Goal: Transaction & Acquisition: Subscribe to service/newsletter

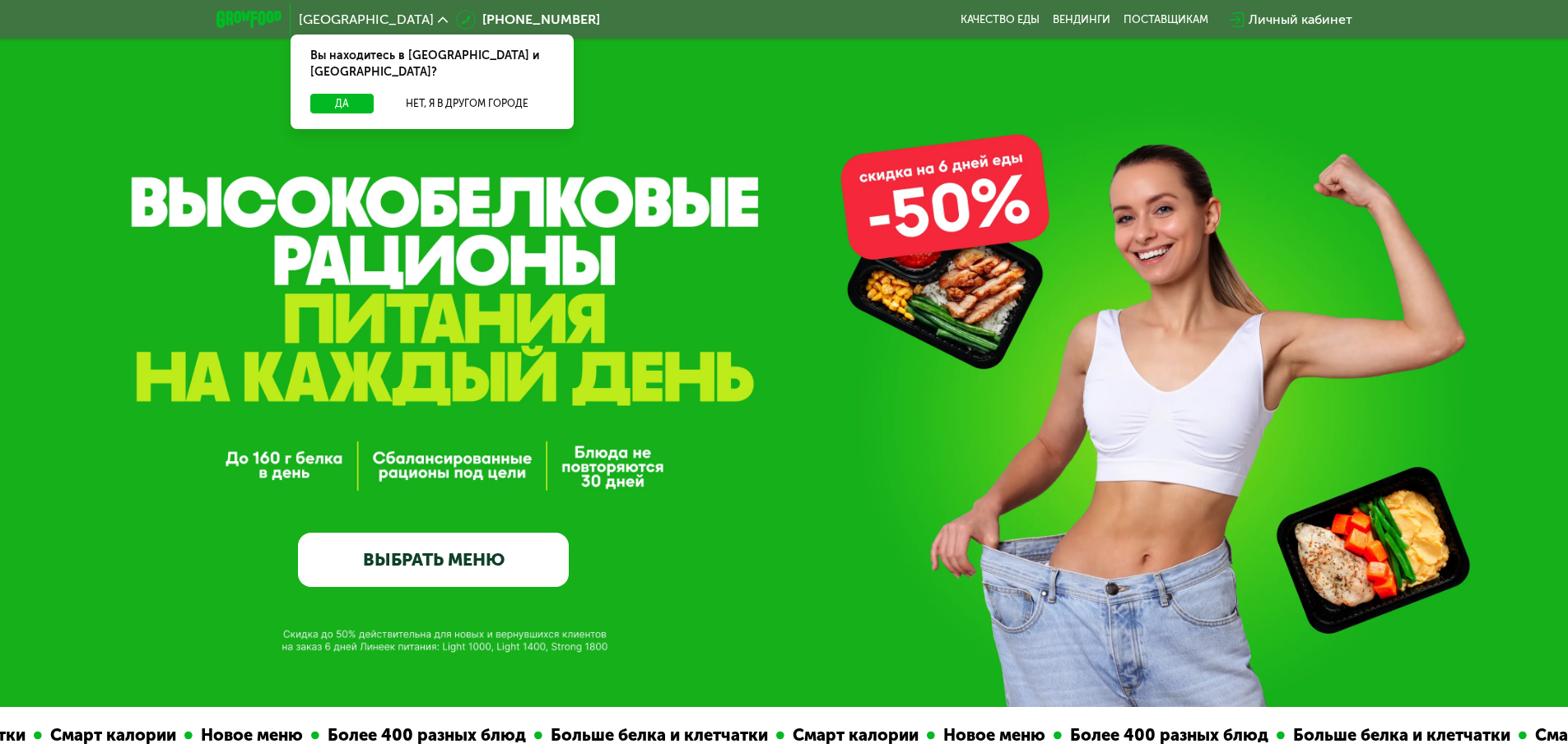
click at [435, 560] on link "ВЫБРАТЬ МЕНЮ" at bounding box center [433, 560] width 270 height 54
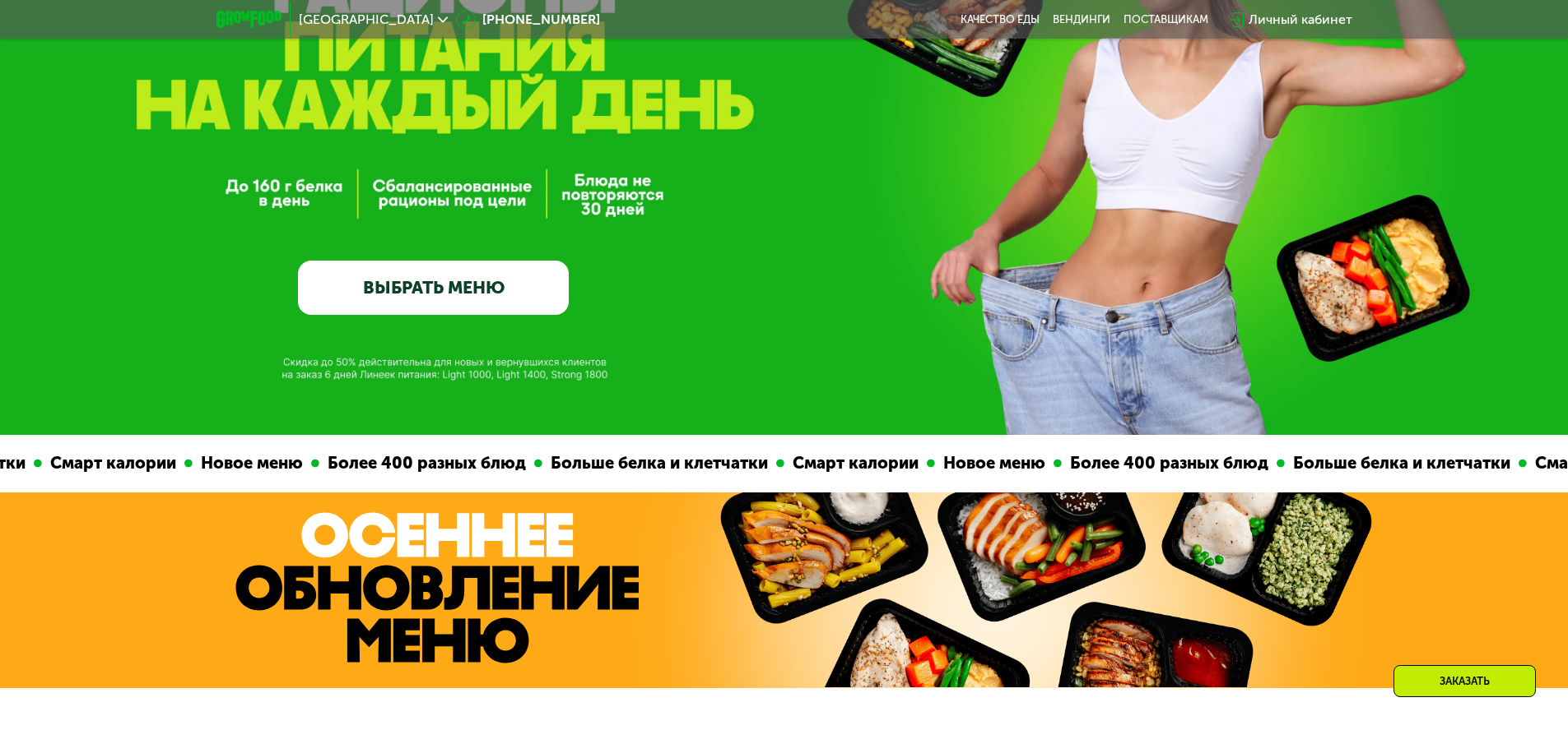
scroll to position [82, 0]
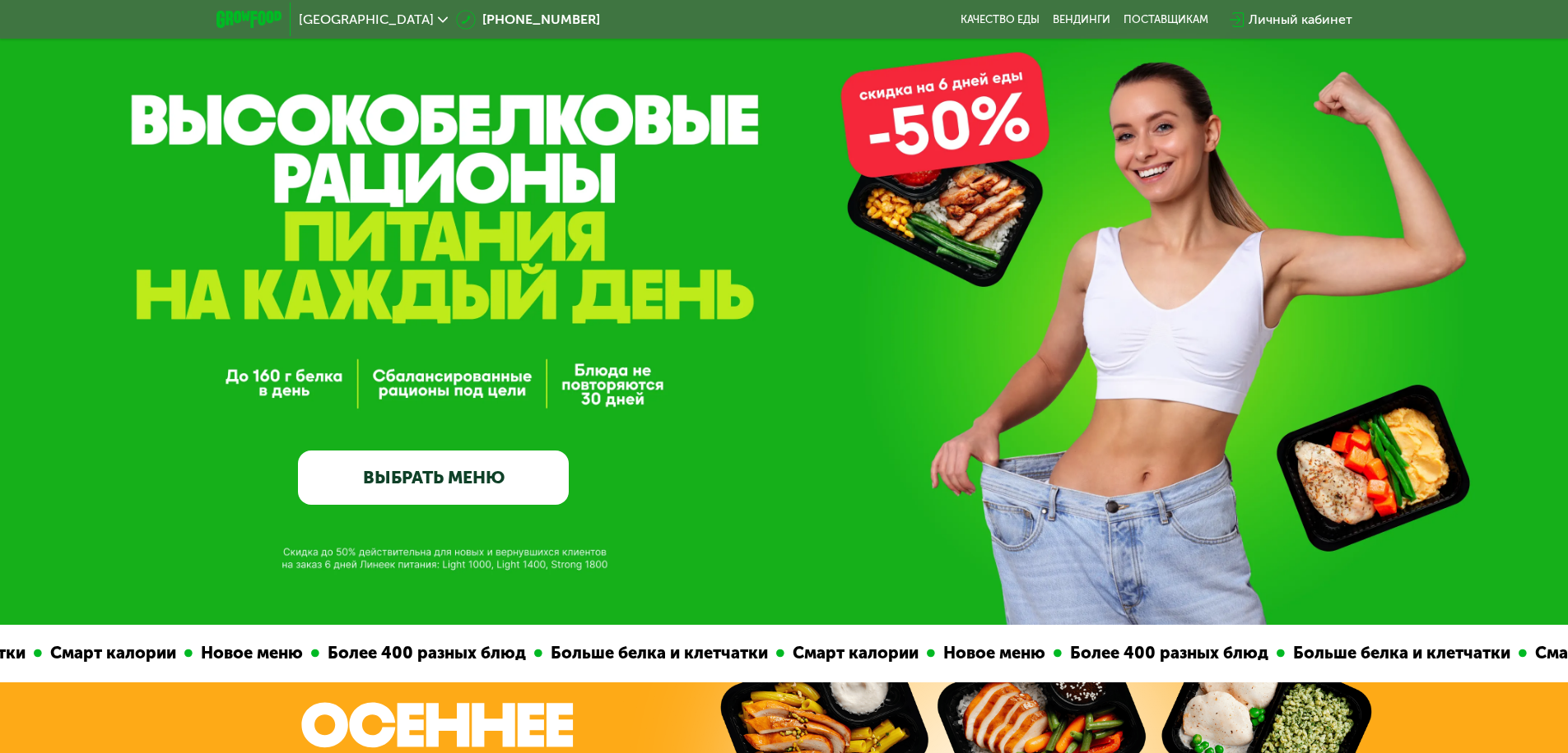
click at [477, 494] on link "ВЫБРАТЬ МЕНЮ" at bounding box center [433, 478] width 270 height 54
click at [1014, 22] on link "Качество еды" at bounding box center [1000, 20] width 79 height 13
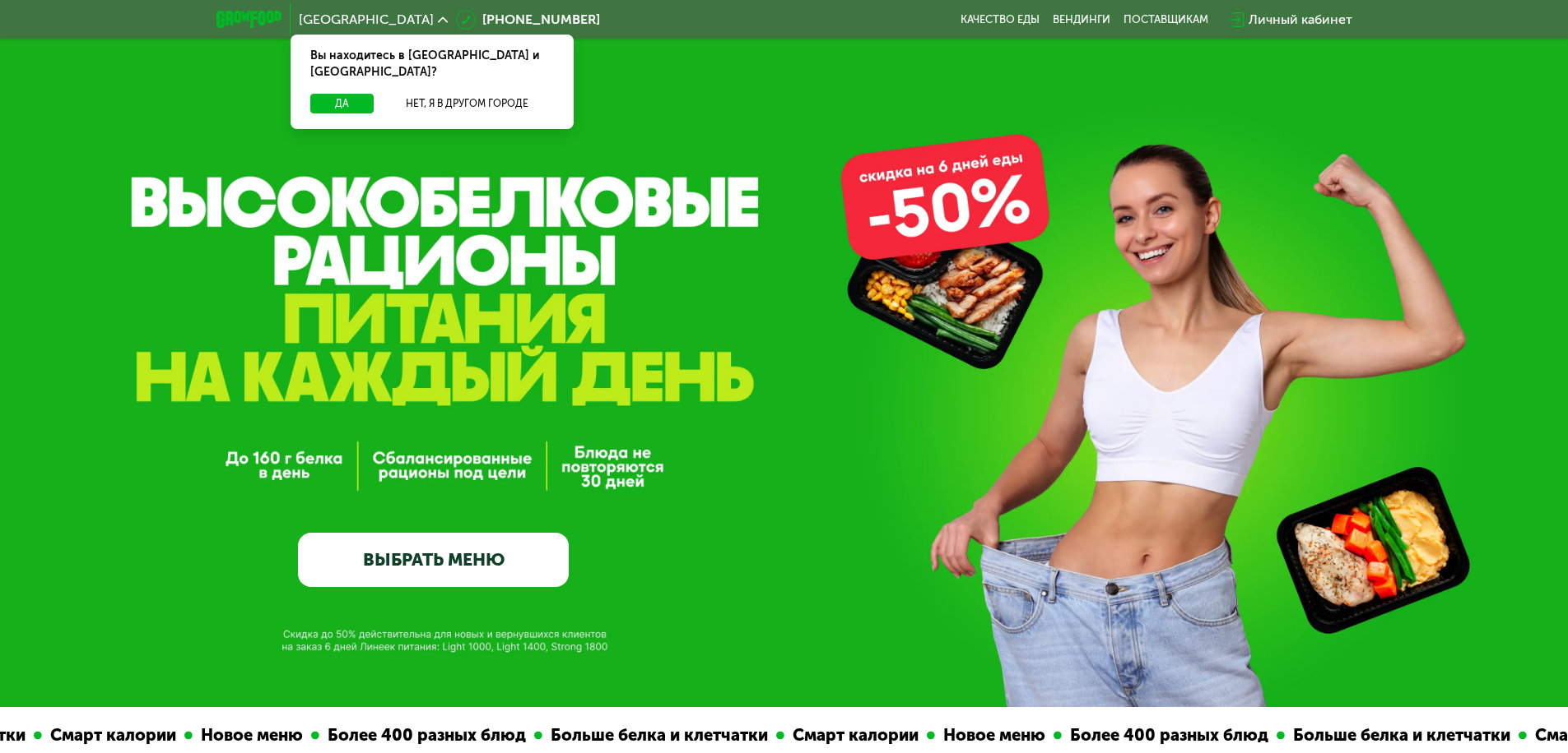
click at [456, 559] on link "ВЫБРАТЬ МЕНЮ" at bounding box center [433, 560] width 270 height 54
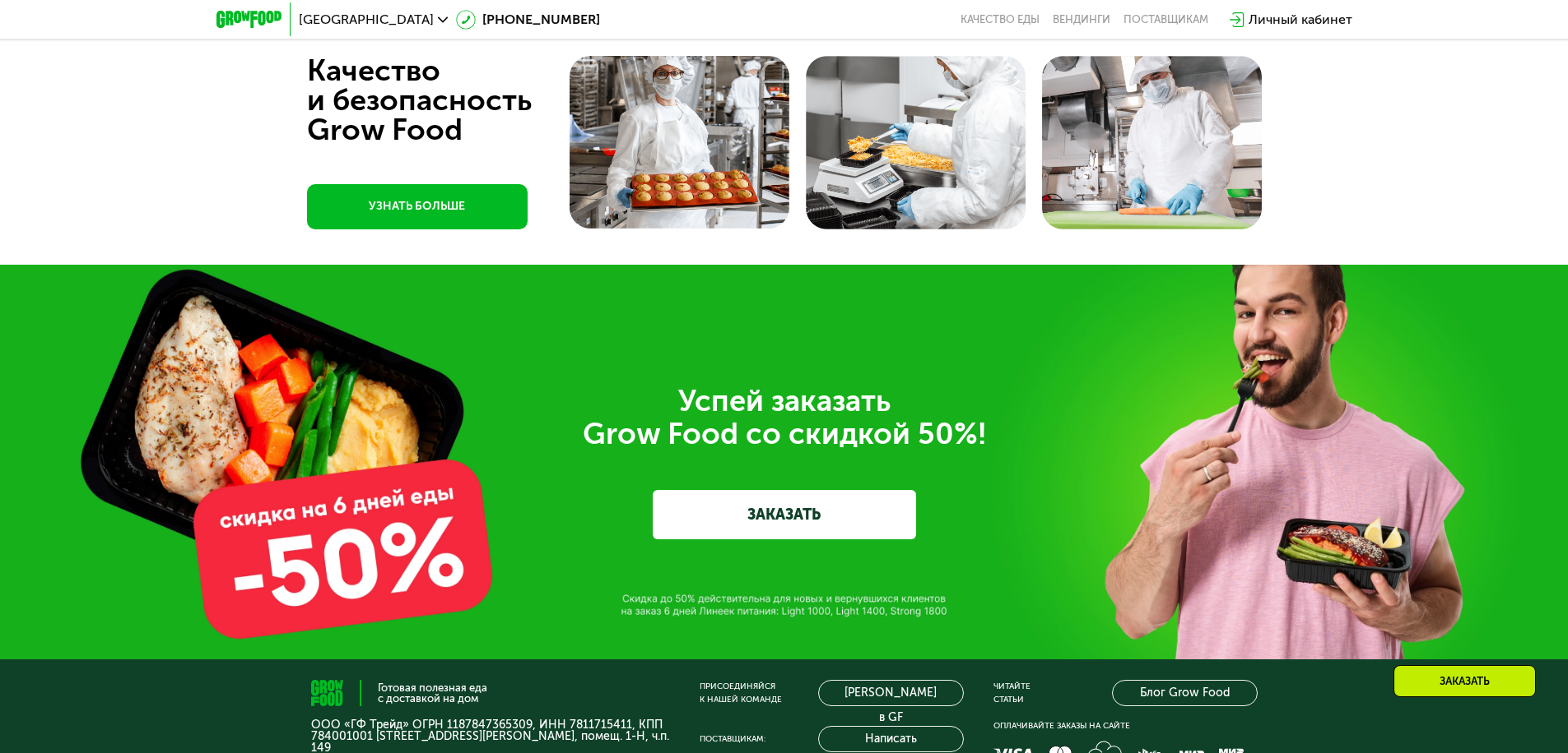
scroll to position [5646, 0]
